Goal: Check status: Check status

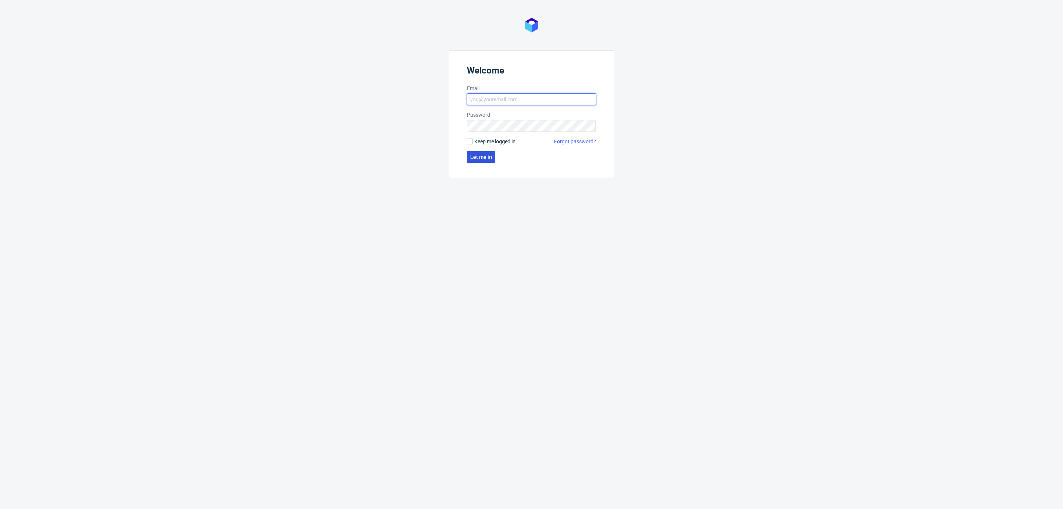
type input "[EMAIL_ADDRESS][DOMAIN_NAME]"
click at [480, 162] on button "Let me in" at bounding box center [481, 157] width 28 height 12
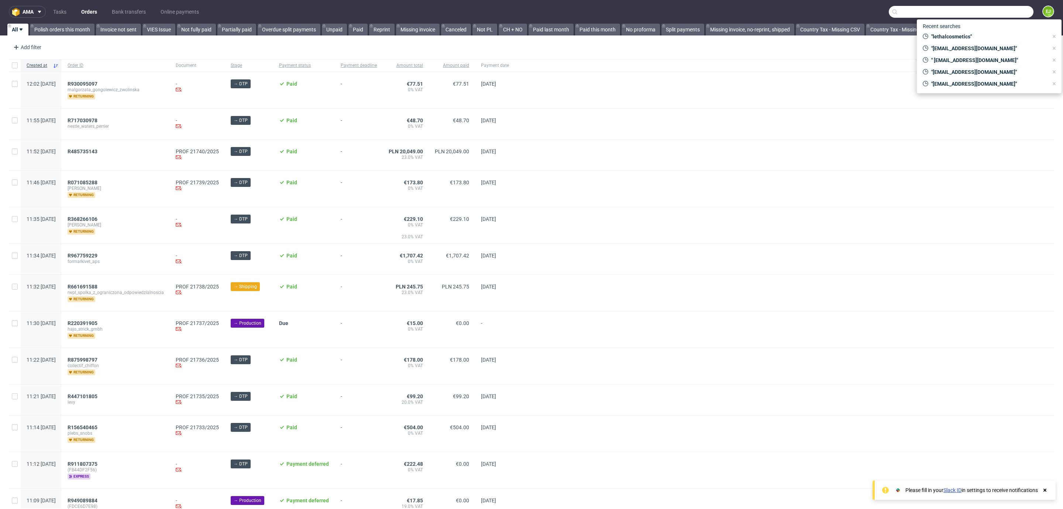
click at [990, 6] on input "text" at bounding box center [961, 12] width 145 height 12
paste input "R991199119"
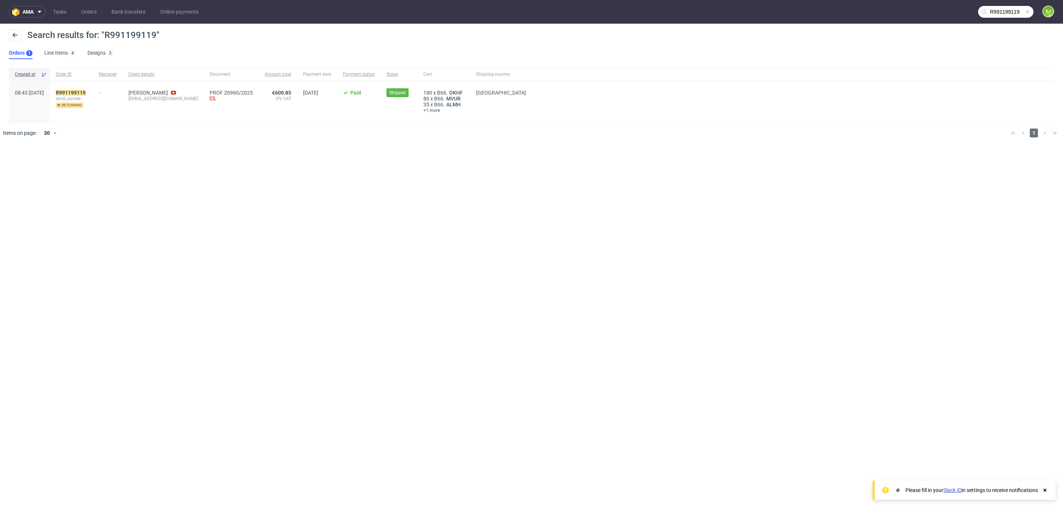
click at [990, 11] on input "R991199119" at bounding box center [1005, 12] width 55 height 12
click at [990, 11] on input "R991199119" at bounding box center [961, 12] width 145 height 12
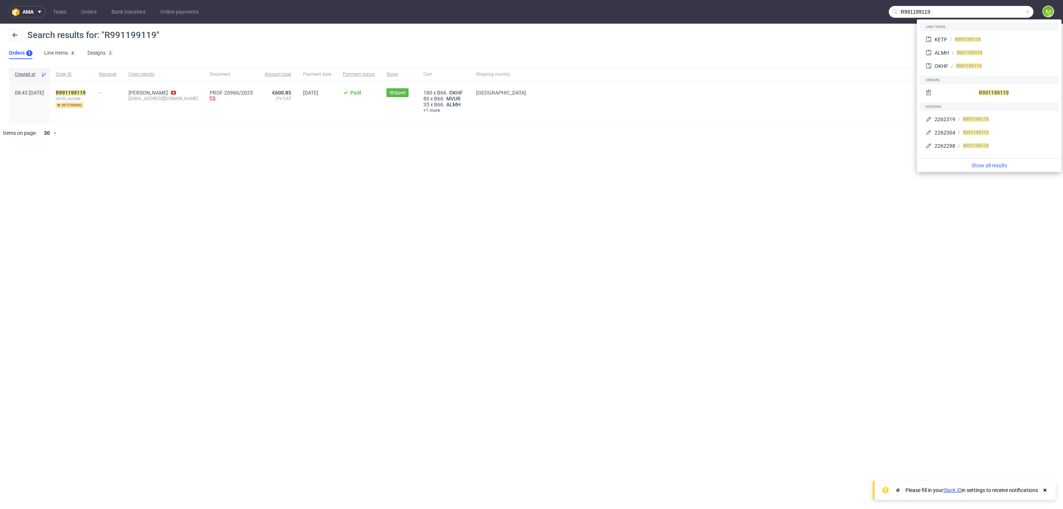
paste input "667337071"
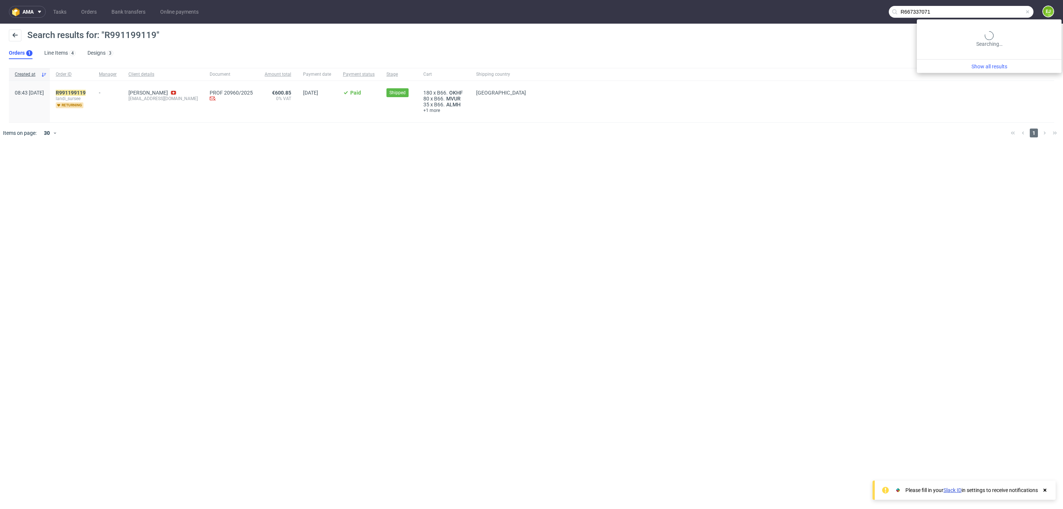
type input "R667337071"
